Goal: Find specific page/section: Find specific page/section

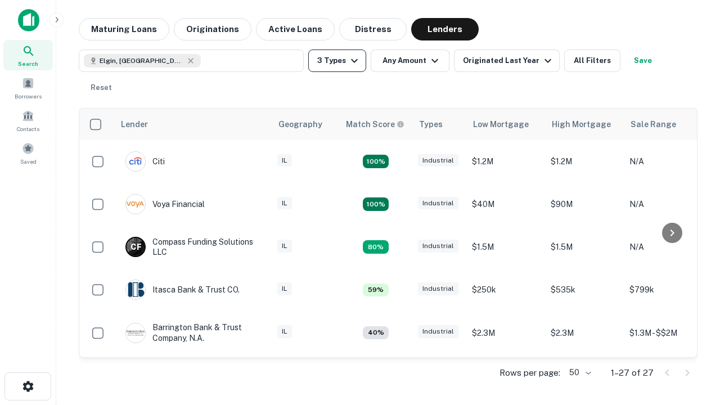
click at [337, 61] on button "3 Types" at bounding box center [337, 61] width 58 height 23
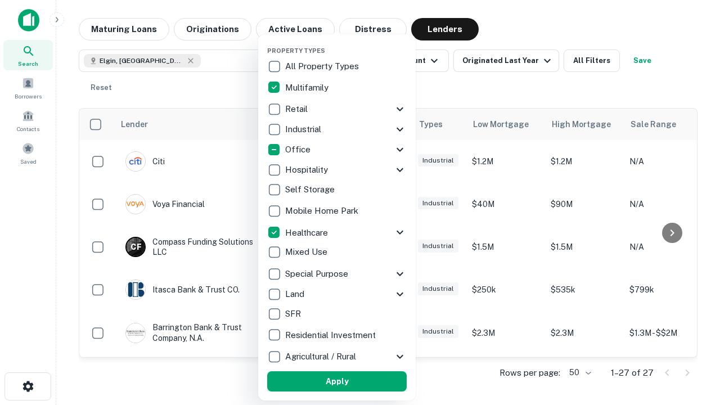
click at [337, 382] on button "Apply" at bounding box center [337, 381] width 140 height 20
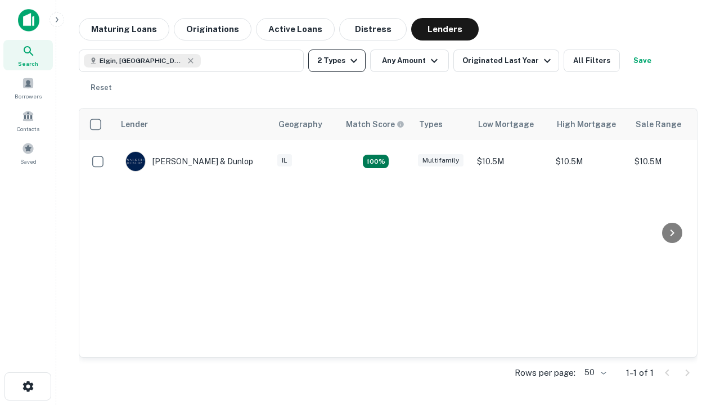
click at [337, 61] on button "2 Types" at bounding box center [336, 61] width 57 height 23
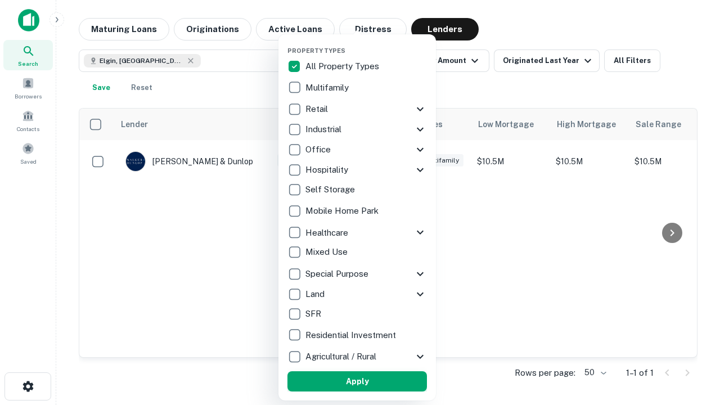
click at [357, 382] on button "Apply" at bounding box center [358, 381] width 140 height 20
